Goal: Transaction & Acquisition: Purchase product/service

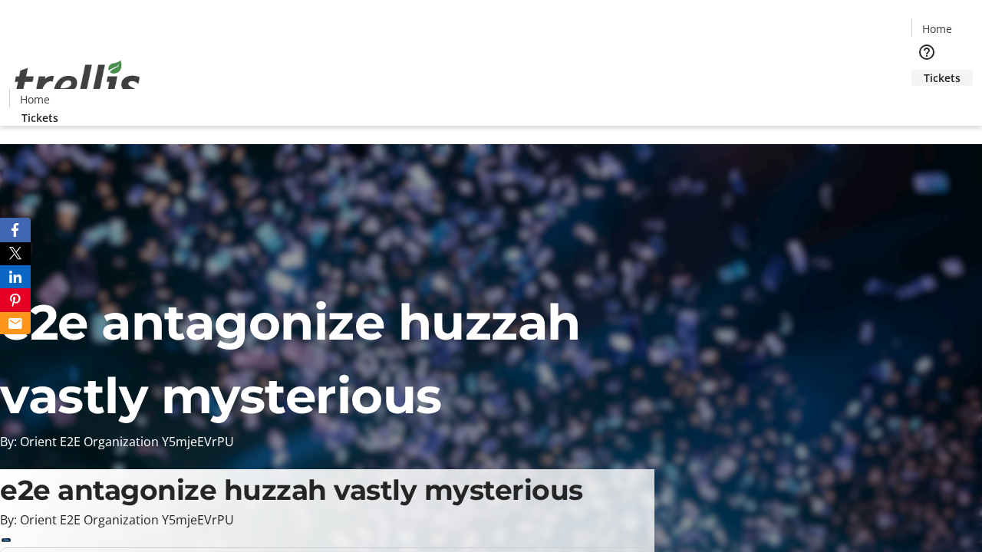
click at [924, 70] on span "Tickets" at bounding box center [942, 78] width 37 height 16
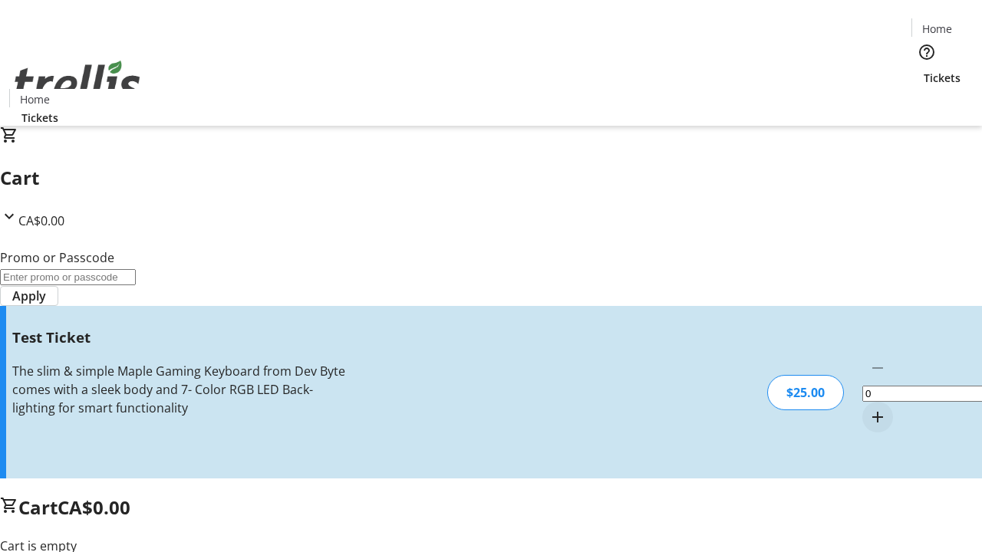
click at [868, 408] on mat-icon "Increment by one" at bounding box center [877, 417] width 18 height 18
type input "1"
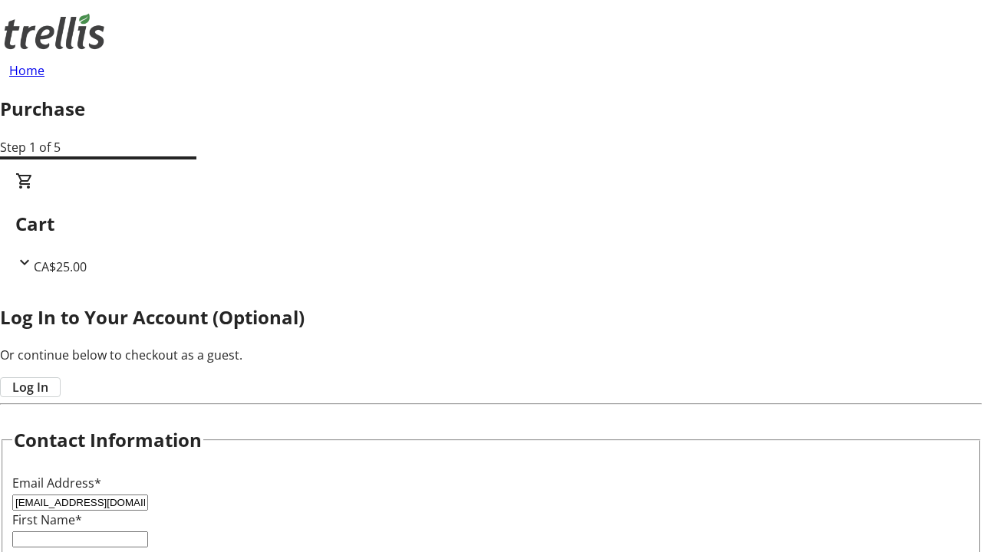
type input "[EMAIL_ADDRESS][DOMAIN_NAME]"
type input "Rey"
type input "[PERSON_NAME]"
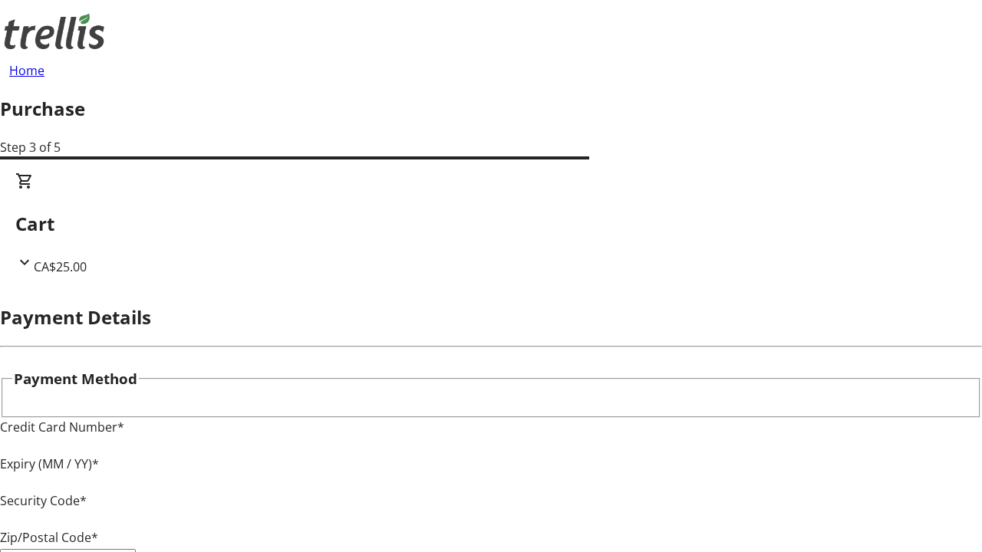
type input "V1Y 0C2"
